Goal: Find specific page/section: Find specific page/section

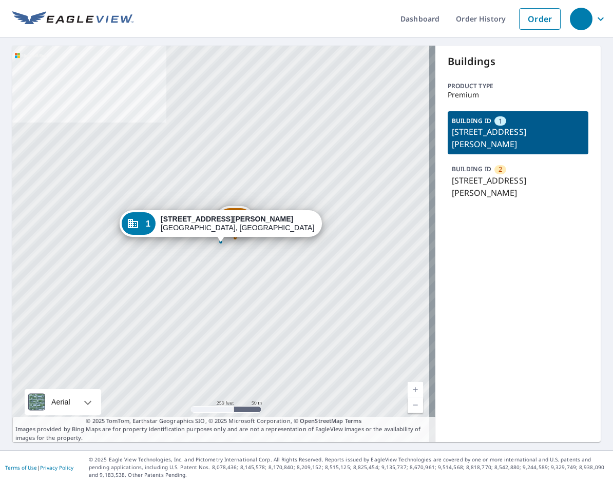
click at [473, 186] on p "7600 Eaton Trl, Edwardsville, IL, 62025" at bounding box center [518, 186] width 133 height 25
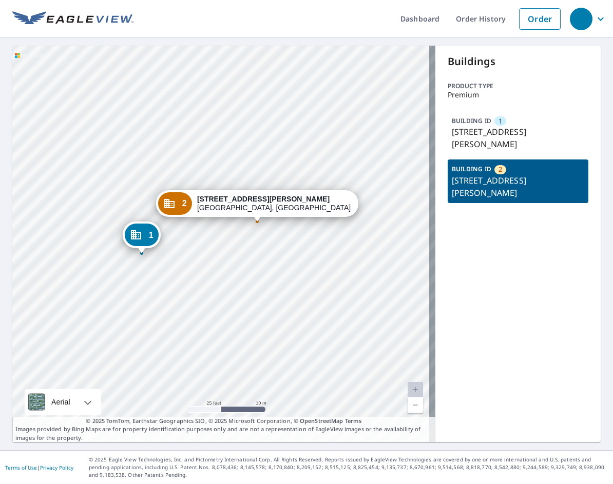
click at [284, 10] on ul "Dashboard Order History Order" at bounding box center [349, 18] width 432 height 37
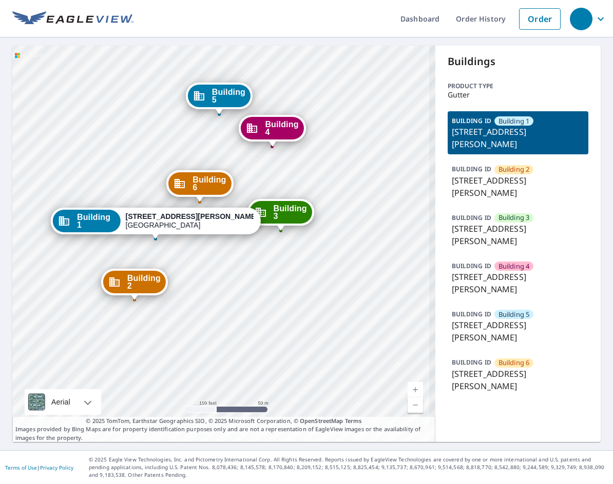
click at [503, 227] on p "[STREET_ADDRESS][PERSON_NAME]" at bounding box center [518, 235] width 133 height 25
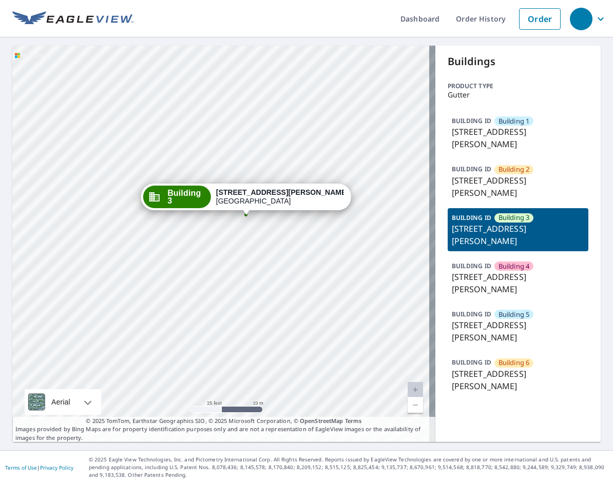
drag, startPoint x: 192, startPoint y: 233, endPoint x: 192, endPoint y: 250, distance: 16.4
click at [192, 250] on div "Building 1 14 East Jones Avenue Statesboro, GA 30458 Building 2 14 East Jones A…" at bounding box center [223, 244] width 423 height 397
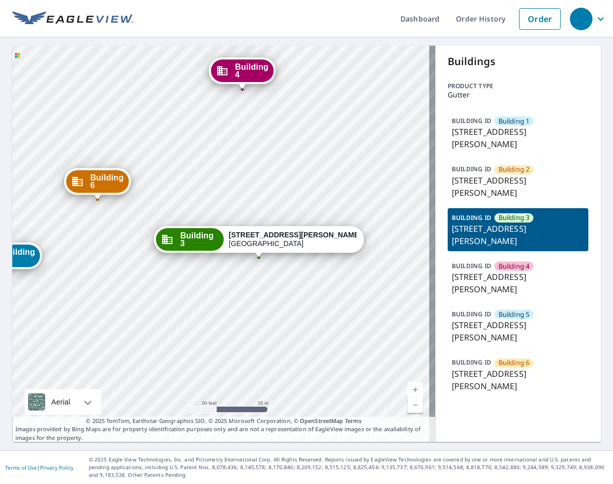
drag, startPoint x: 184, startPoint y: 284, endPoint x: 221, endPoint y: 294, distance: 38.2
click at [221, 294] on div "Building 1 14 East Jones Avenue Statesboro, GA 30458 Building 2 14 East Jones A…" at bounding box center [223, 244] width 423 height 397
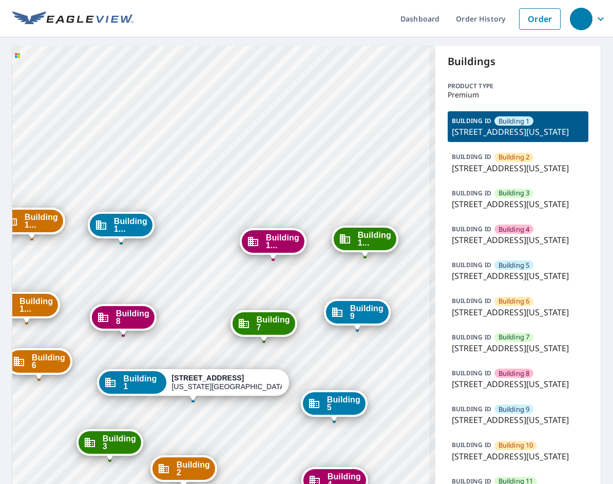
drag, startPoint x: 237, startPoint y: 351, endPoint x: 234, endPoint y: 139, distance: 212.4
click at [234, 139] on div "Building 2 1315 e 89th st Kansas City, MO 64131 Building 3 1315 e 89th st Kansa…" at bounding box center [223, 333] width 423 height 574
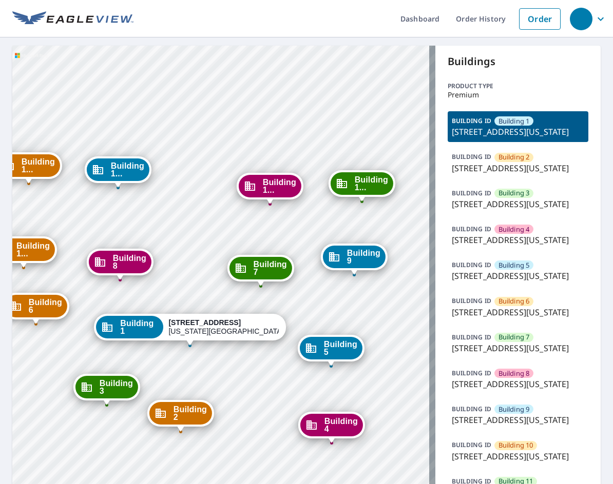
drag, startPoint x: 231, startPoint y: 147, endPoint x: 227, endPoint y: 138, distance: 10.1
click at [227, 138] on div "Building 2 1315 e 89th st Kansas City, MO 64131 Building 3 1315 e 89th st Kansa…" at bounding box center [223, 333] width 423 height 574
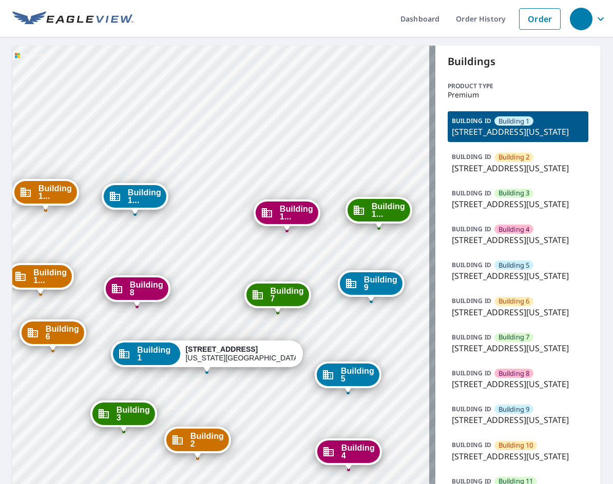
drag, startPoint x: 180, startPoint y: 254, endPoint x: 194, endPoint y: 277, distance: 26.9
click at [194, 277] on div "Building 2 1315 e 89th st Kansas City, MO 64131 Building 3 1315 e 89th st Kansa…" at bounding box center [223, 333] width 423 height 574
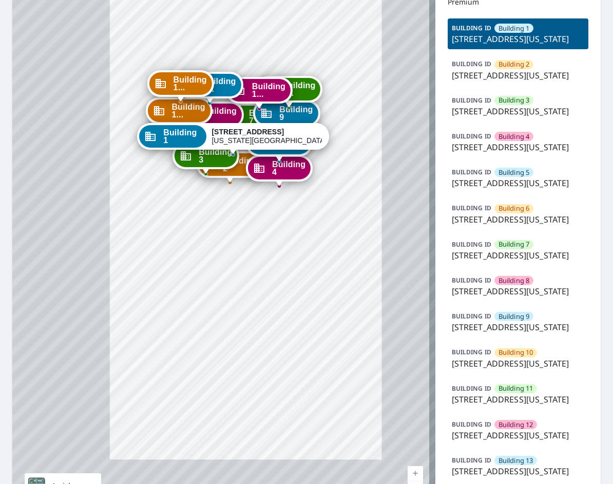
scroll to position [137, 0]
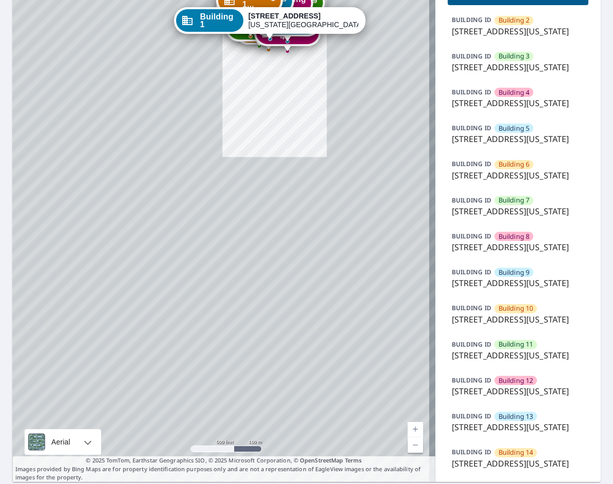
click at [292, 3] on div "Building 1... 1315 e 89th st Kansas City, MO 64131" at bounding box center [260, 1] width 67 height 27
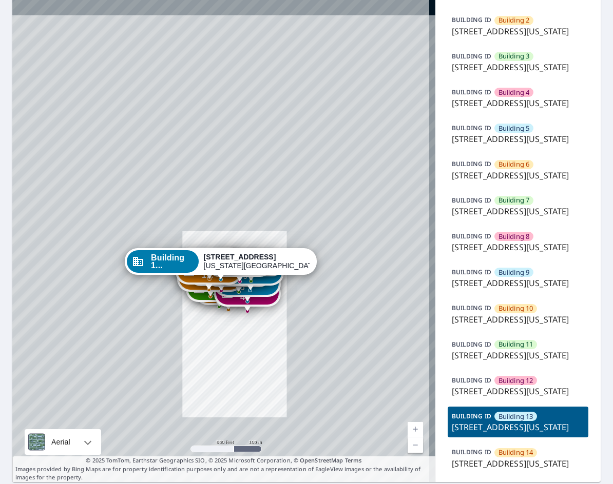
click at [292, 3] on div "Building 1 1315 e 89th st Kansas City, MO 64131 Building 2 1315 e 89th st Kansa…" at bounding box center [223, 196] width 423 height 574
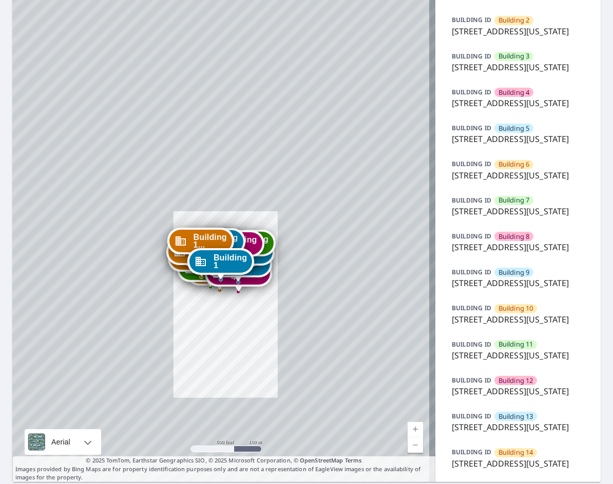
click at [292, 3] on div "Building 2 1315 e 89th st Kansas City, MO 64131 Building 3 1315 e 89th st Kansa…" at bounding box center [223, 196] width 423 height 574
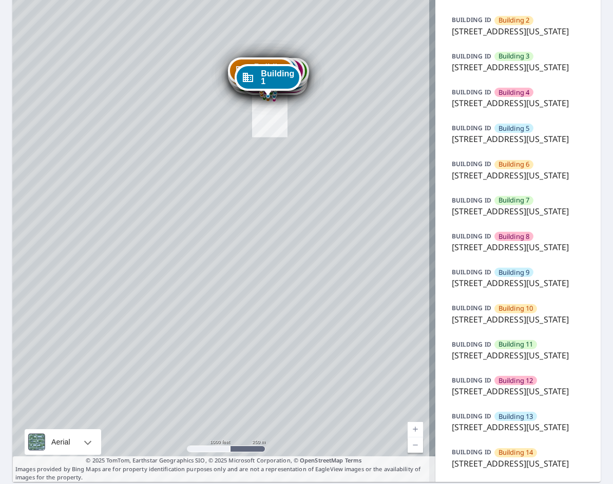
click at [292, 3] on div "Building 2 1315 e 89th st Kansas City, MO 64131 Building 3 1315 e 89th st Kansa…" at bounding box center [223, 196] width 423 height 574
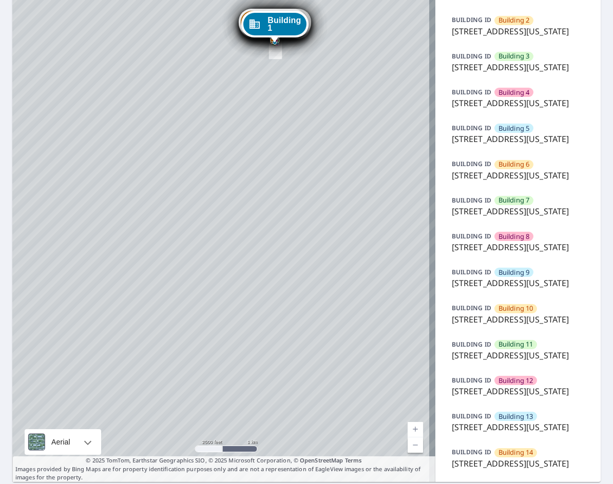
drag, startPoint x: 273, startPoint y: 12, endPoint x: 263, endPoint y: 13, distance: 9.8
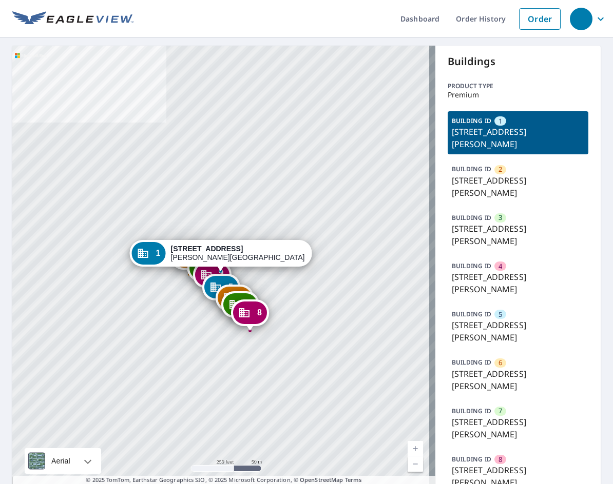
click at [477, 183] on p "2222 Sycamore Ln, Davis, CA, 95616" at bounding box center [518, 186] width 133 height 25
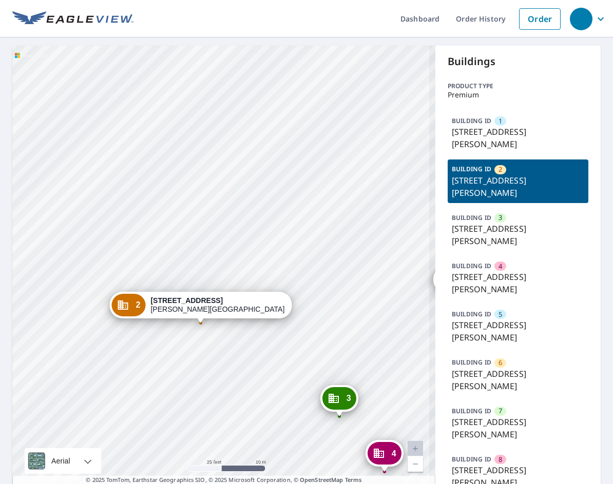
drag, startPoint x: 281, startPoint y: 319, endPoint x: 215, endPoint y: 309, distance: 67.0
click at [215, 310] on div "2 2222 Sycamore Ln Davis, CA 95616" at bounding box center [200, 308] width 182 height 32
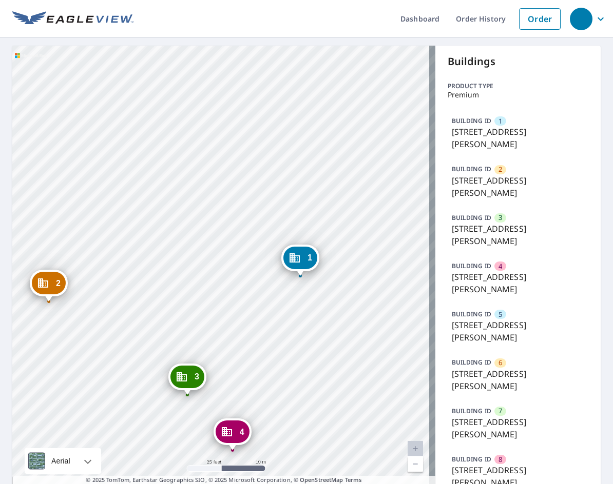
drag, startPoint x: 143, startPoint y: 305, endPoint x: 170, endPoint y: 307, distance: 26.8
click at [170, 307] on div "2 2222 Sycamore Ln Davis, CA 95616 3 2222 Sycamore Ln Davis, CA 95616 4 2222 Sy…" at bounding box center [223, 274] width 423 height 456
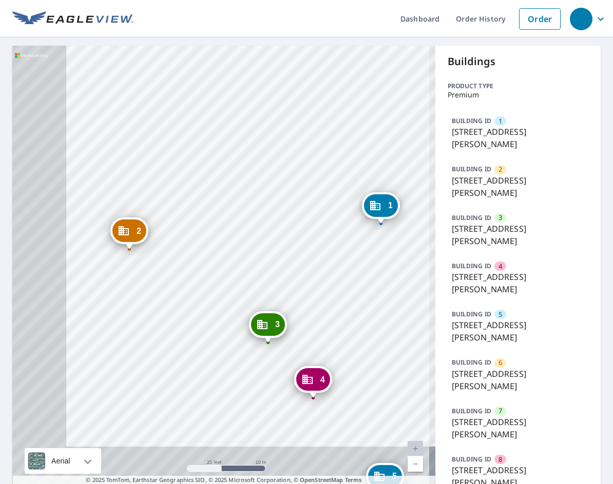
click at [237, 213] on div "2 2222 Sycamore Ln Davis, CA 95616 3 2222 Sycamore Ln Davis, CA 95616 4 2222 Sy…" at bounding box center [223, 274] width 423 height 456
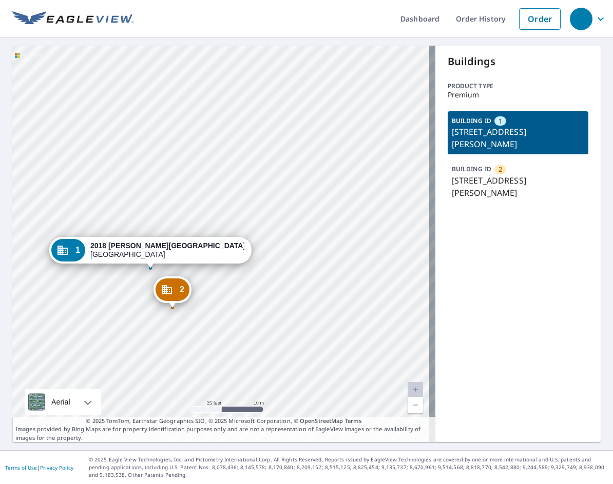
drag, startPoint x: 237, startPoint y: 290, endPoint x: 244, endPoint y: 304, distance: 15.6
click at [244, 304] on div "2 [STREET_ADDRESS][PERSON_NAME] 1 [STREET_ADDRESS][PERSON_NAME]" at bounding box center [223, 244] width 423 height 397
click at [515, 168] on div "BUILDING ID [GEOGRAPHIC_DATA][STREET_ADDRESS][PERSON_NAME]" at bounding box center [517, 181] width 141 height 43
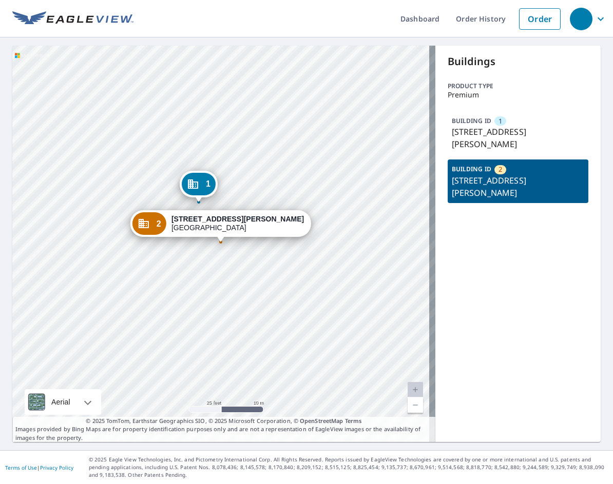
click at [515, 141] on p "[STREET_ADDRESS][PERSON_NAME]" at bounding box center [518, 138] width 133 height 25
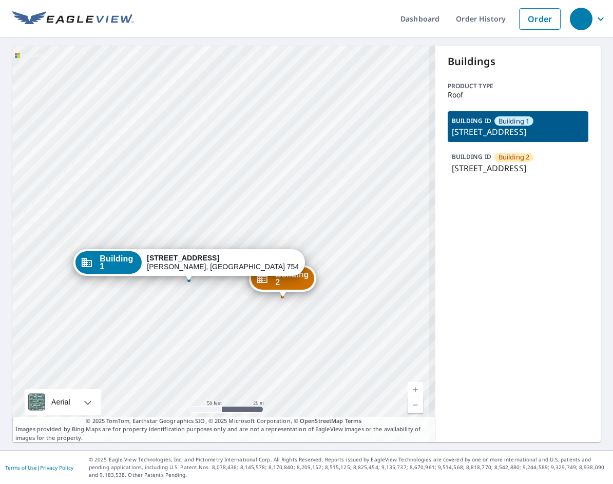
click at [257, 214] on div "Building [GEOGRAPHIC_DATA][STREET_ADDRESS] 1 [STREET_ADDRESS]" at bounding box center [223, 244] width 423 height 397
